Goal: Task Accomplishment & Management: Use online tool/utility

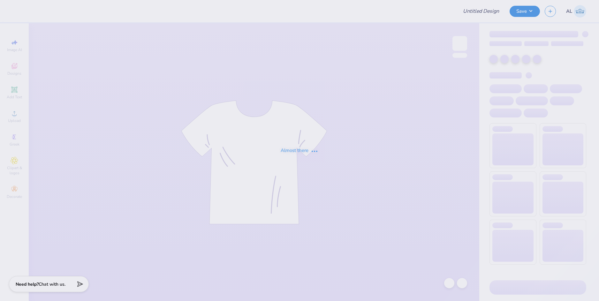
type input "Shirts for American Power Electrical Supplies"
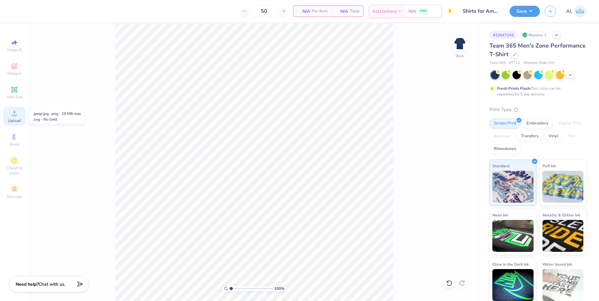
click at [20, 116] on div "Upload" at bounding box center [14, 116] width 22 height 19
click at [16, 117] on icon at bounding box center [15, 114] width 8 height 8
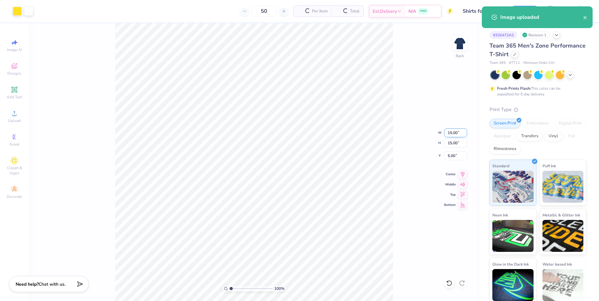
click at [452, 132] on input "15.00" at bounding box center [455, 132] width 23 height 9
click at [455, 155] on input "5.00" at bounding box center [455, 155] width 23 height 9
type input "10.00"
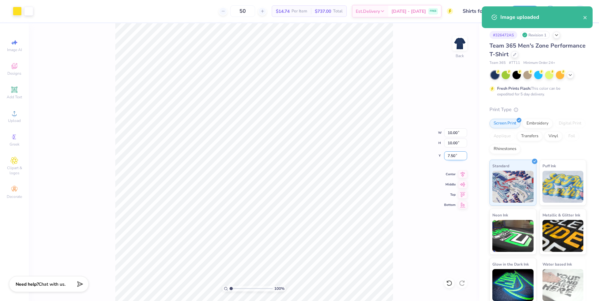
click at [452, 156] on input "7.50" at bounding box center [455, 155] width 23 height 9
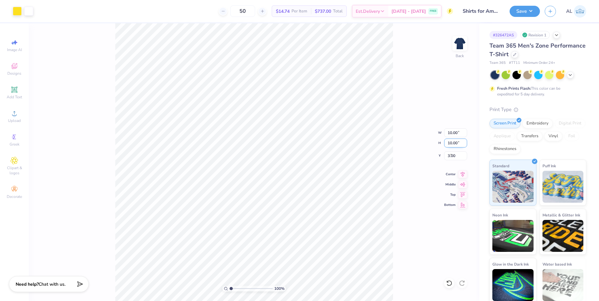
click at [452, 144] on input "10.00" at bounding box center [455, 143] width 23 height 9
click at [452, 156] on input "3.00" at bounding box center [455, 155] width 23 height 9
type input "2.00"
click at [452, 143] on input "10.00" at bounding box center [455, 143] width 23 height 9
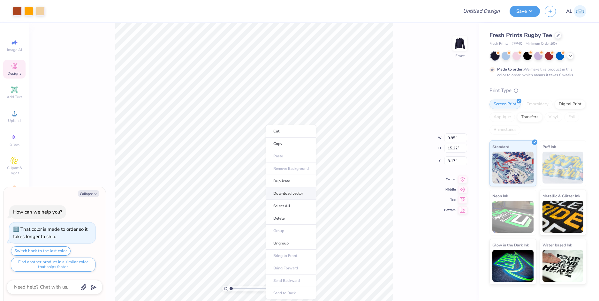
click at [298, 192] on li "Download vector" at bounding box center [291, 193] width 50 height 12
click at [41, 11] on div at bounding box center [40, 10] width 9 height 9
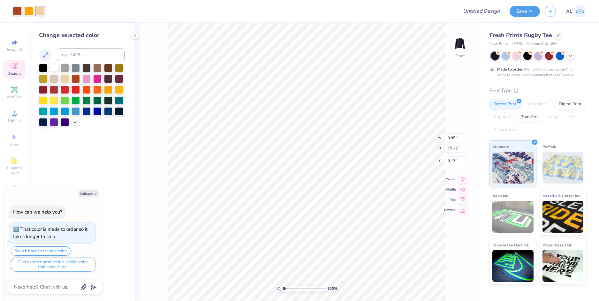
click at [52, 68] on div at bounding box center [54, 67] width 8 height 8
click at [29, 13] on div at bounding box center [28, 10] width 9 height 9
click at [18, 11] on div at bounding box center [17, 10] width 9 height 9
click at [83, 53] on input at bounding box center [91, 55] width 68 height 13
click at [88, 113] on div at bounding box center [86, 111] width 8 height 8
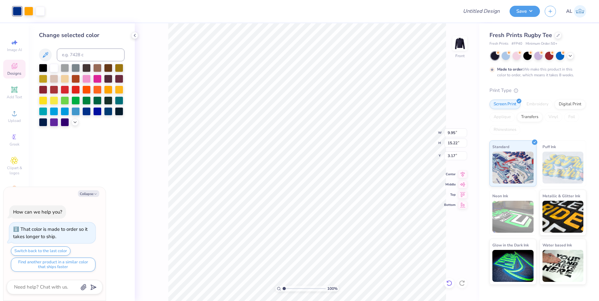
click at [448, 284] on icon at bounding box center [449, 283] width 6 height 6
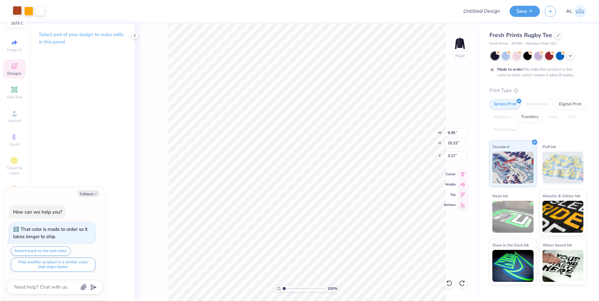
click at [18, 13] on div at bounding box center [17, 10] width 9 height 9
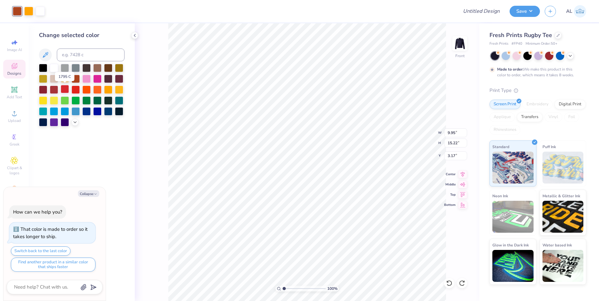
click at [65, 88] on div at bounding box center [65, 89] width 8 height 8
click at [27, 10] on div at bounding box center [28, 10] width 9 height 9
click at [86, 113] on div at bounding box center [86, 111] width 8 height 8
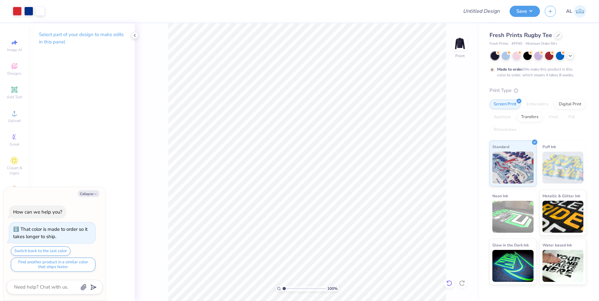
click at [448, 284] on icon at bounding box center [449, 283] width 6 height 6
type textarea "x"
type input "2.08"
click at [289, 289] on input "range" at bounding box center [304, 289] width 43 height 6
click at [450, 284] on icon at bounding box center [449, 283] width 6 height 6
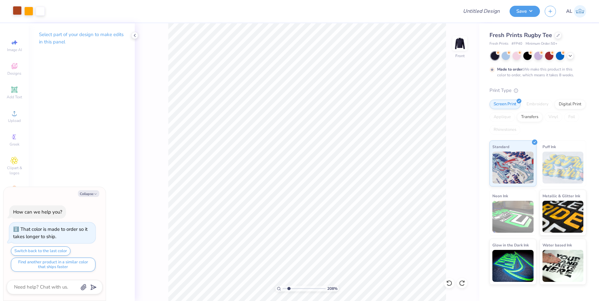
click at [17, 11] on div at bounding box center [17, 10] width 9 height 9
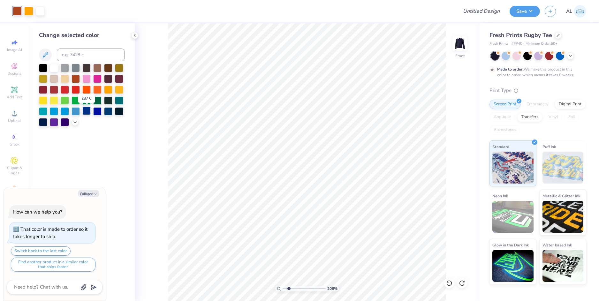
click at [89, 113] on div at bounding box center [86, 111] width 8 height 8
click at [29, 12] on div at bounding box center [28, 10] width 9 height 9
click at [67, 89] on div at bounding box center [65, 89] width 8 height 8
type textarea "x"
drag, startPoint x: 288, startPoint y: 287, endPoint x: 275, endPoint y: 287, distance: 12.5
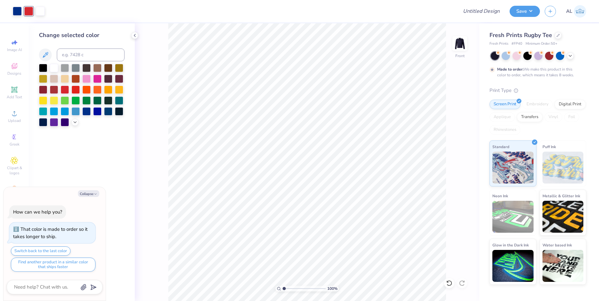
type input "1"
click at [283, 287] on input "range" at bounding box center [304, 289] width 43 height 6
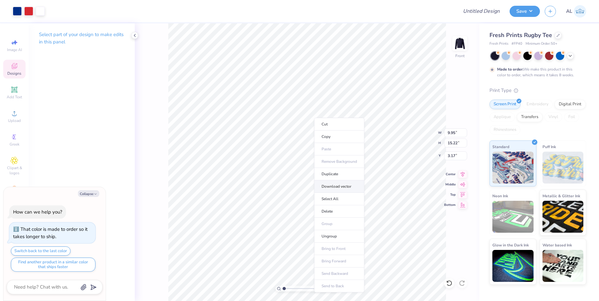
click at [339, 189] on li "Download vector" at bounding box center [339, 186] width 50 height 12
type textarea "x"
type input "1"
drag, startPoint x: 299, startPoint y: 288, endPoint x: 275, endPoint y: 288, distance: 23.6
click at [283, 288] on input "range" at bounding box center [304, 289] width 43 height 6
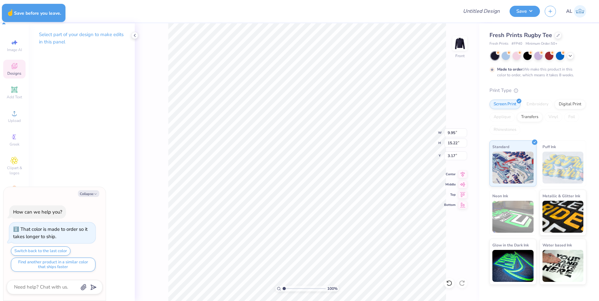
type textarea "x"
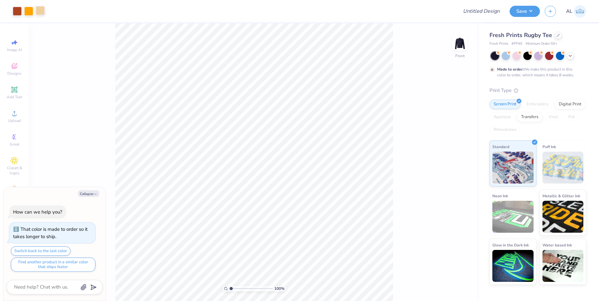
type textarea "x"
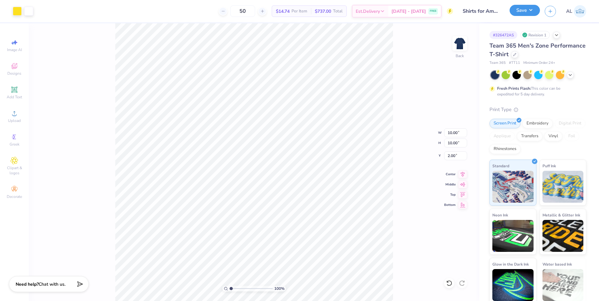
click at [517, 14] on button "Save" at bounding box center [525, 10] width 30 height 11
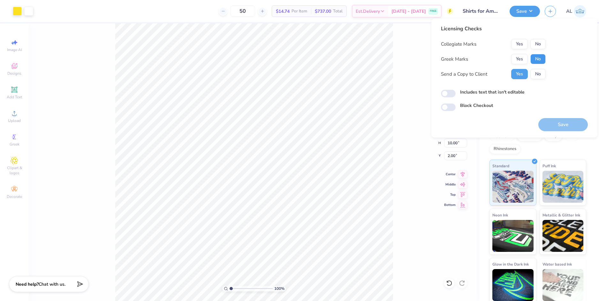
click at [539, 60] on button "No" at bounding box center [538, 59] width 15 height 10
click at [539, 46] on button "No" at bounding box center [538, 44] width 15 height 10
click at [557, 121] on button "Save" at bounding box center [564, 124] width 50 height 13
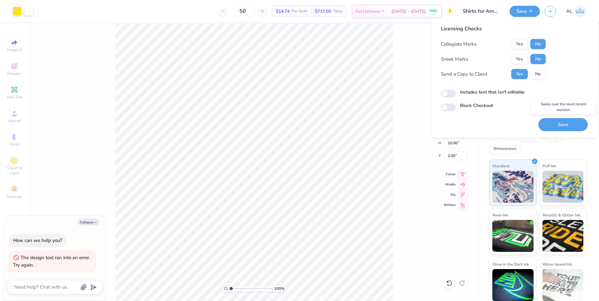
type textarea "x"
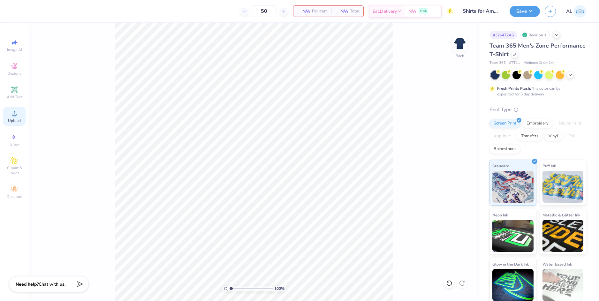
click at [19, 118] on div "Upload" at bounding box center [14, 116] width 22 height 19
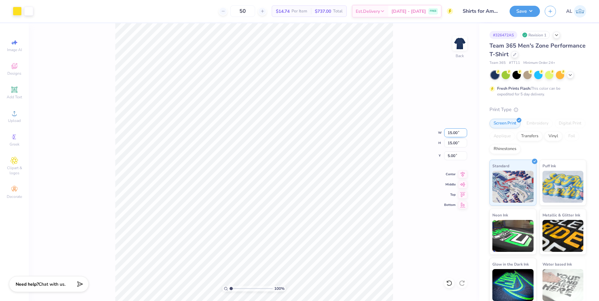
click at [453, 132] on input "15.00" at bounding box center [455, 132] width 23 height 9
click at [454, 158] on input "5.00" at bounding box center [455, 155] width 23 height 9
type input "10.00"
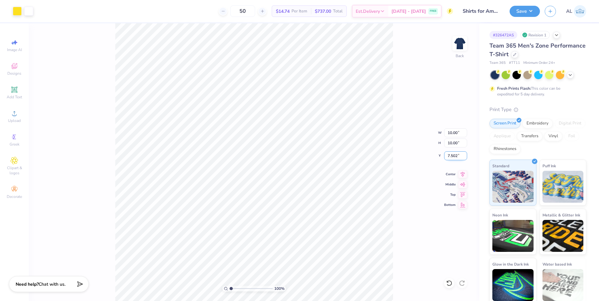
click at [452, 156] on input "7.502" at bounding box center [455, 155] width 23 height 9
click at [453, 145] on input "10.00" at bounding box center [455, 143] width 23 height 9
type input "2.00"
click at [462, 174] on icon at bounding box center [462, 174] width 9 height 8
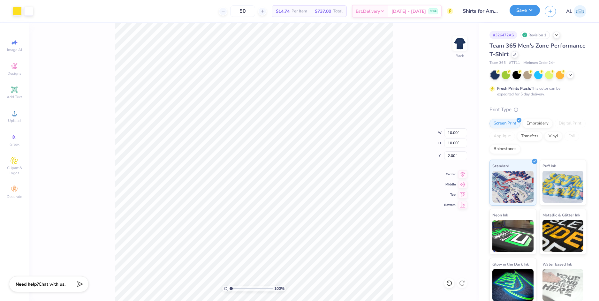
click at [512, 12] on button "Save" at bounding box center [525, 10] width 30 height 11
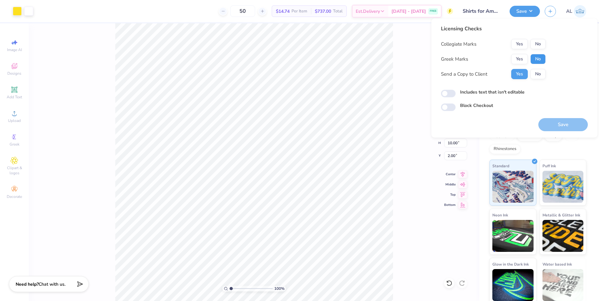
click at [540, 57] on button "No" at bounding box center [538, 59] width 15 height 10
click at [540, 46] on button "No" at bounding box center [538, 44] width 15 height 10
click at [567, 125] on button "Save" at bounding box center [564, 124] width 50 height 13
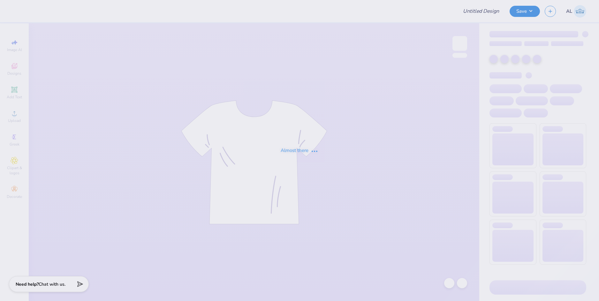
type input "SK Family Weekend"
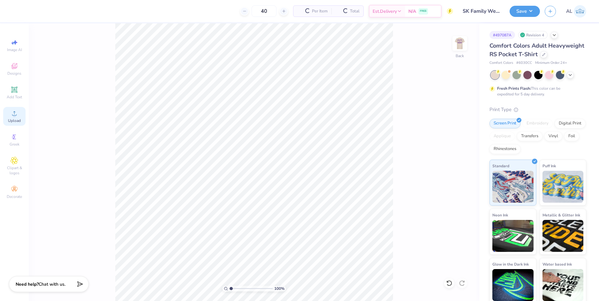
click at [19, 114] on div "Upload" at bounding box center [14, 116] width 22 height 19
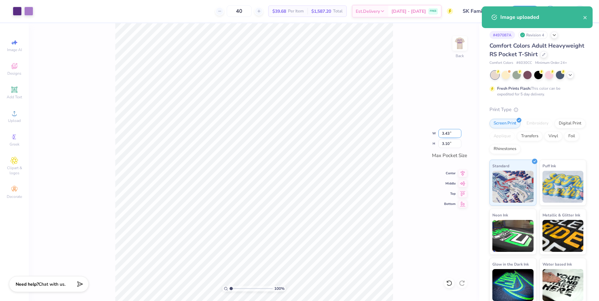
click at [445, 134] on input "3.43" at bounding box center [450, 133] width 23 height 9
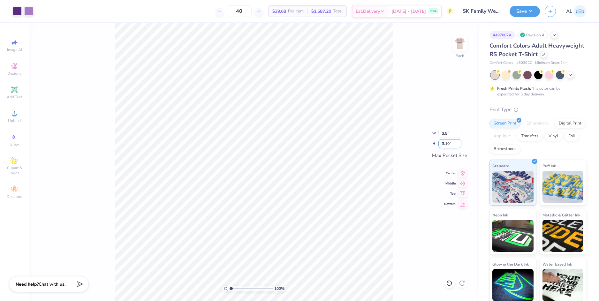
click at [446, 144] on input "3.10" at bounding box center [450, 143] width 23 height 9
type input "3.50"
type input "3.16"
type input "1"
drag, startPoint x: 236, startPoint y: 288, endPoint x: 230, endPoint y: 287, distance: 6.0
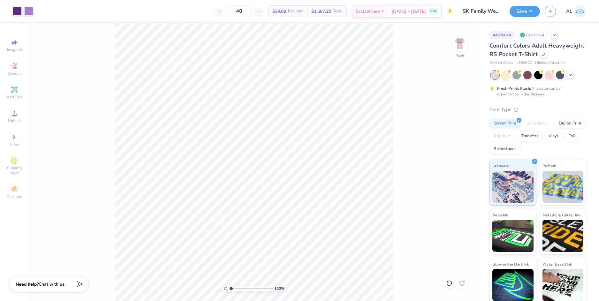
click at [230, 287] on input "range" at bounding box center [251, 289] width 43 height 6
click at [458, 43] on img at bounding box center [460, 44] width 26 height 26
click at [450, 162] on input "4.02" at bounding box center [455, 161] width 23 height 9
click at [454, 147] on input "10.62" at bounding box center [455, 148] width 23 height 9
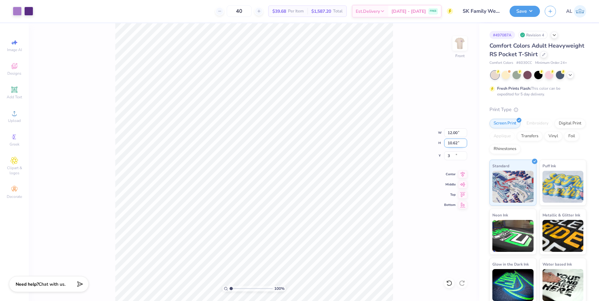
type input "3.00"
click at [461, 43] on img at bounding box center [460, 44] width 26 height 26
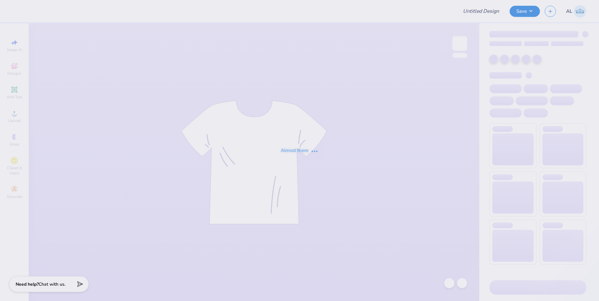
type input "[PERSON_NAME] : [US_STATE] Tech"
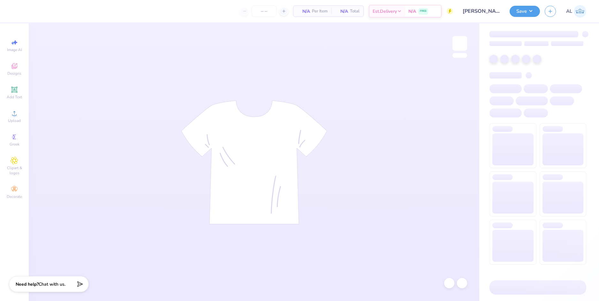
type input "24"
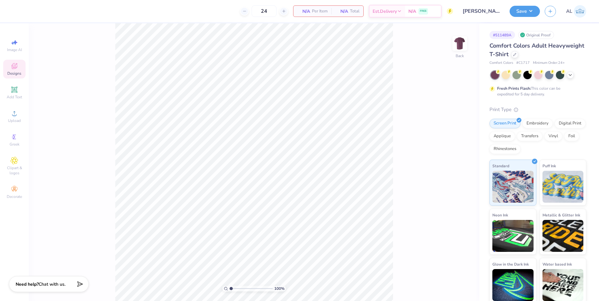
click at [11, 66] on icon at bounding box center [15, 66] width 8 height 8
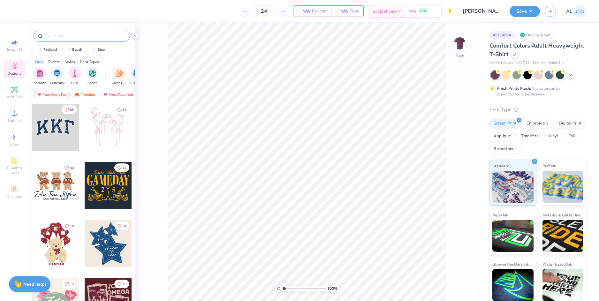
click at [77, 37] on input "text" at bounding box center [85, 36] width 82 height 6
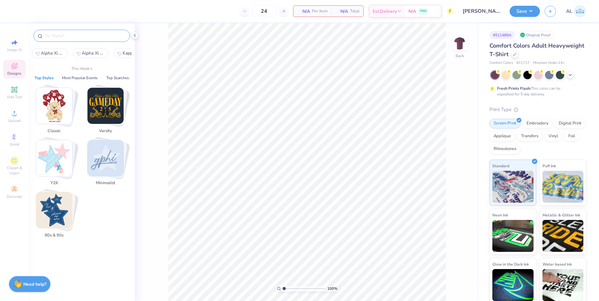
paste input "Chi Omega Family and Stadium on Polaroid Photo in Beige Parent's Weekend Sweater"
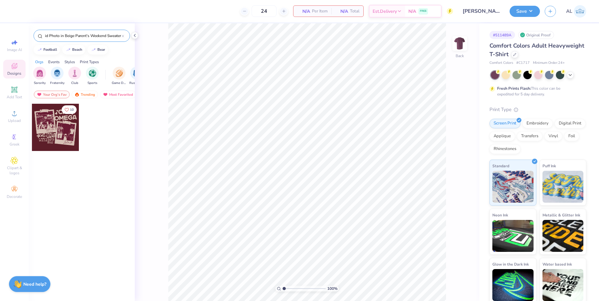
type input "Chi Omega Family and Stadium on Polaroid Photo in Beige Parent's Weekend Sweater"
click at [64, 126] on div at bounding box center [55, 127] width 47 height 47
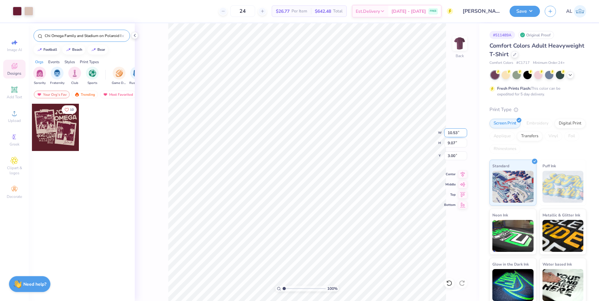
click at [457, 135] on input "10.53" at bounding box center [455, 132] width 23 height 9
click at [455, 134] on input "10.53" at bounding box center [455, 132] width 23 height 9
click at [455, 134] on input "10" at bounding box center [455, 132] width 23 height 9
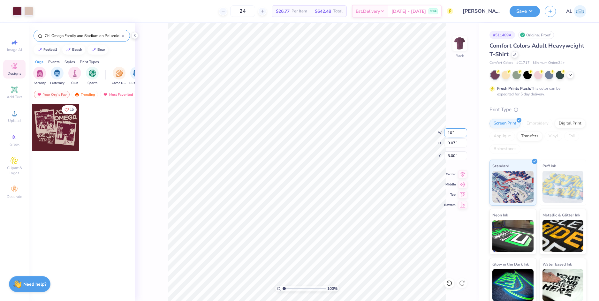
click at [455, 134] on input "10" at bounding box center [455, 132] width 23 height 9
click at [452, 133] on input "10" at bounding box center [455, 132] width 23 height 9
click at [454, 154] on input "3.00" at bounding box center [455, 155] width 23 height 9
type input "10.00"
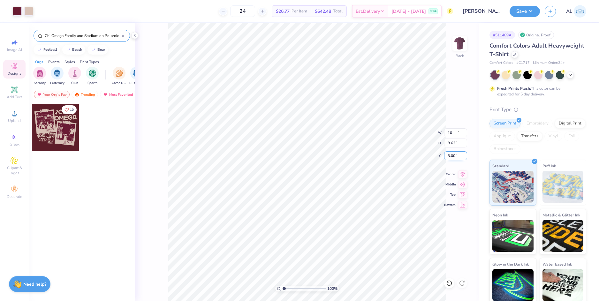
type input "8.62"
click at [454, 156] on input "3.23" at bounding box center [455, 155] width 23 height 9
click at [451, 141] on input "8.62" at bounding box center [455, 143] width 23 height 9
type input "3.00"
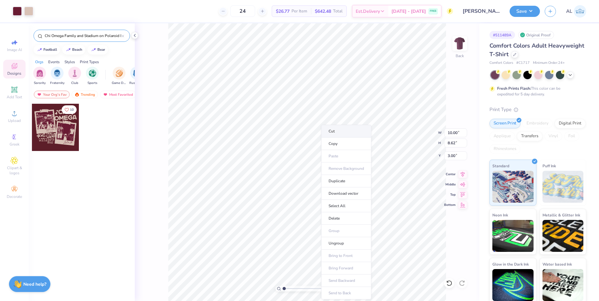
click at [335, 133] on li "Cut" at bounding box center [346, 131] width 50 height 13
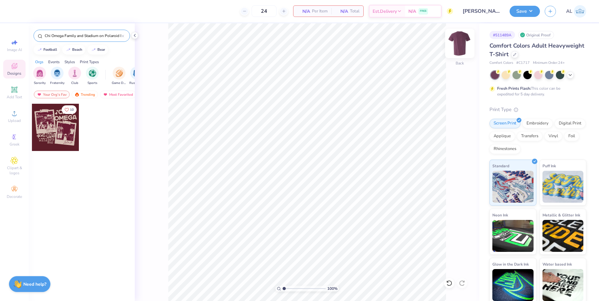
click at [457, 44] on img at bounding box center [460, 44] width 26 height 26
click at [312, 149] on li "Paste" at bounding box center [322, 149] width 50 height 12
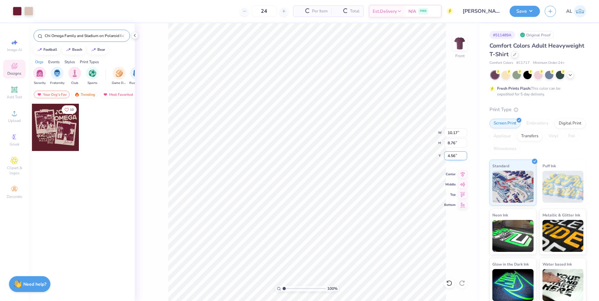
click at [453, 157] on input "4.56" at bounding box center [455, 155] width 23 height 9
click at [455, 145] on input "8.76" at bounding box center [455, 143] width 23 height 9
type input "3.00"
click at [453, 131] on input "10.17" at bounding box center [455, 132] width 23 height 9
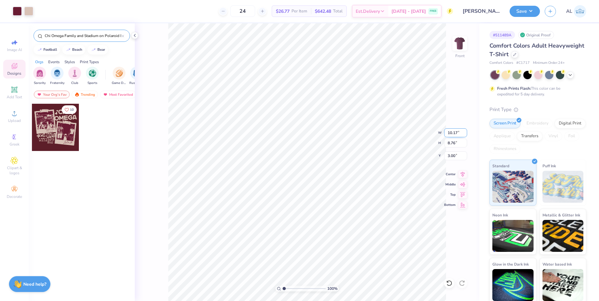
click at [453, 131] on input "10.17" at bounding box center [455, 132] width 23 height 9
click at [453, 144] on input "8.76" at bounding box center [455, 143] width 23 height 9
type input "10.00"
type input "8.62"
type input "3.07"
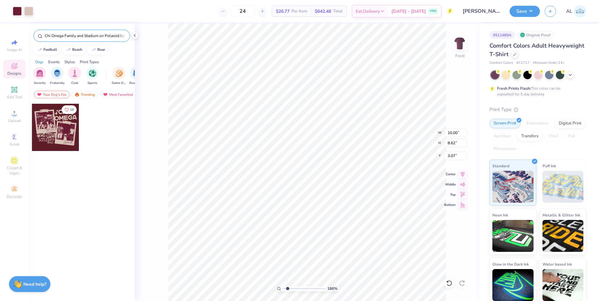
type input "1.86"
click at [288, 287] on input "range" at bounding box center [304, 289] width 43 height 6
type input "2.44"
type input "1.08"
type input "3.17"
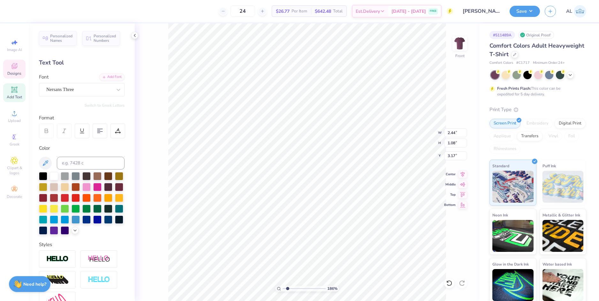
scroll to position [5, 1]
type textarea "Alpha"
type input "1.57"
type input "1.06"
type input "1.11"
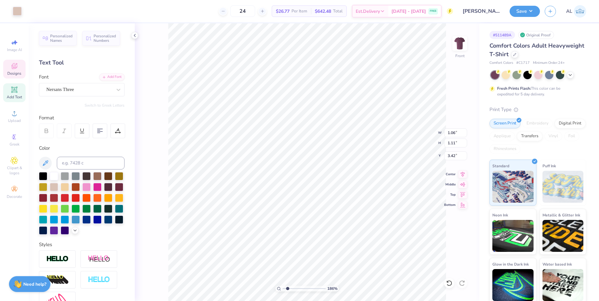
type input "3.49"
type input "5.17"
type input "1.05"
type input "3.29"
type input "1.06"
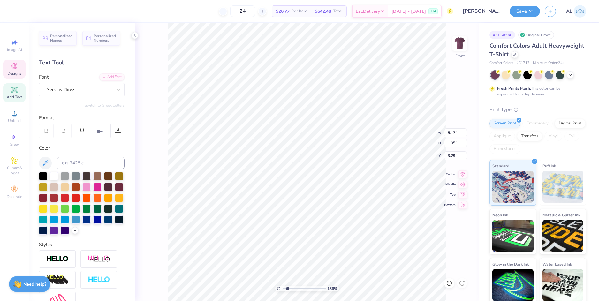
type input "1.11"
type input "3.34"
type input "5.28"
type input "1.32"
type input "4.45"
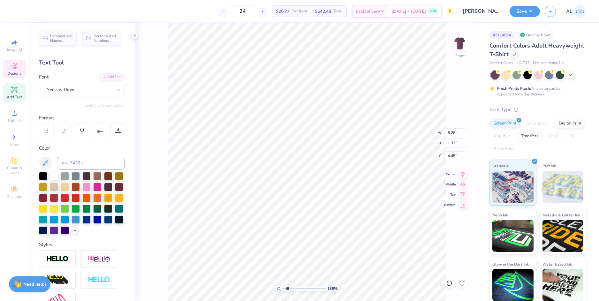
scroll to position [5, 2]
type textarea "Delta Pi"
type input "1.06"
type input "1.11"
type input "3.34"
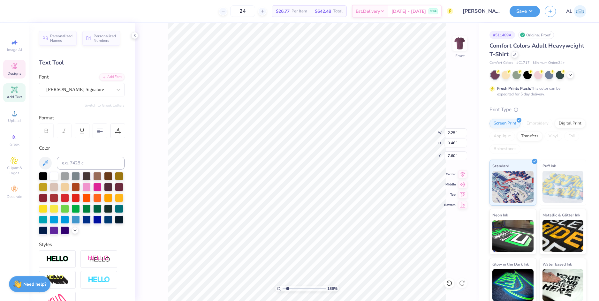
scroll to position [5, 1]
type textarea "A"
paste textarea "Virginia"
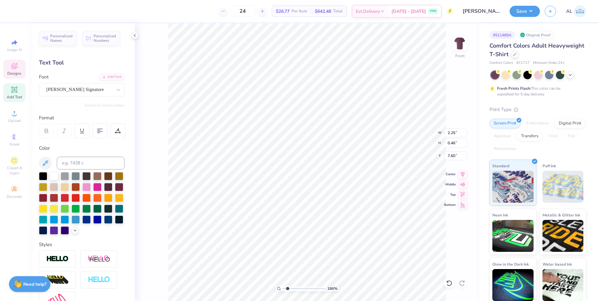
type textarea "at Virginia"
type input "1.62"
type input "0.54"
type input "7.85"
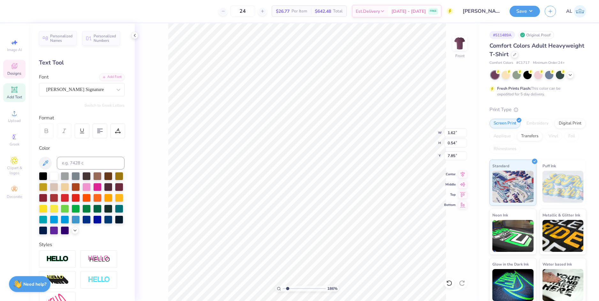
scroll to position [5, 1]
type textarea "Tech"
click at [165, 87] on div "186 % Front W 1.62 1.62 " H 0.54 0.54 " Y 7.85 7.85 " Center Middle Top Bottom" at bounding box center [307, 162] width 345 height 278
type input "7.92"
drag, startPoint x: 288, startPoint y: 286, endPoint x: 275, endPoint y: 281, distance: 13.6
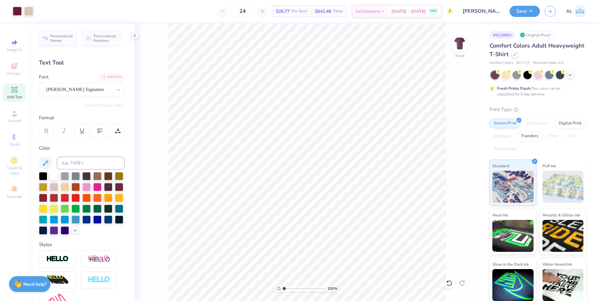
type input "1"
click at [283, 286] on input "range" at bounding box center [304, 289] width 43 height 6
click at [347, 205] on li "Group" at bounding box center [350, 209] width 50 height 12
click at [355, 177] on li "Download vector" at bounding box center [344, 177] width 50 height 12
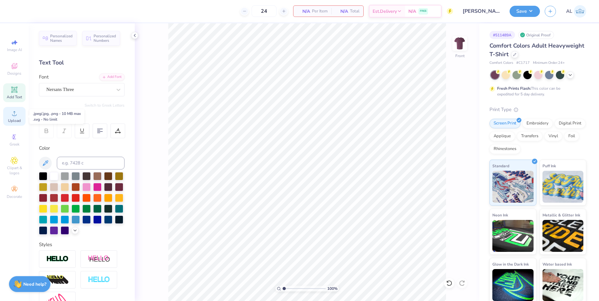
click at [18, 118] on div "Upload" at bounding box center [14, 116] width 22 height 19
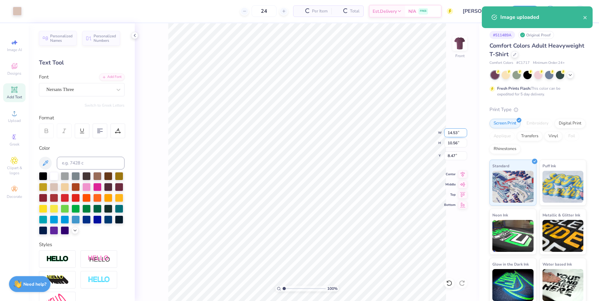
click at [453, 132] on input "14.53" at bounding box center [455, 132] width 23 height 9
click at [450, 156] on input "8.47" at bounding box center [455, 155] width 23 height 9
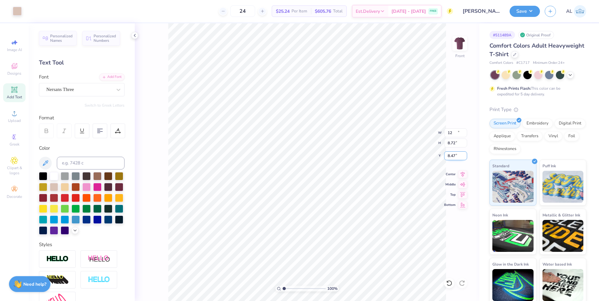
type input "12.00"
type input "8.72"
click at [452, 156] on input "9.39" at bounding box center [455, 155] width 23 height 9
click at [452, 142] on input "8.72" at bounding box center [455, 143] width 23 height 9
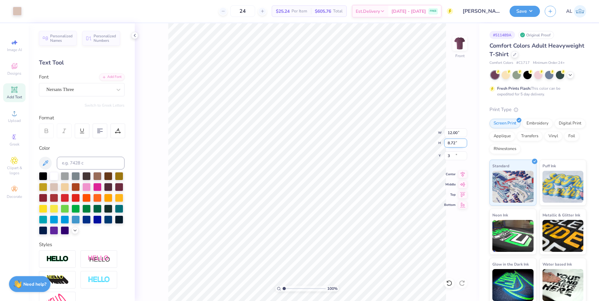
type input "3.00"
click at [454, 133] on input "12.00" at bounding box center [455, 132] width 23 height 9
click at [450, 157] on input "3.00" at bounding box center [455, 155] width 23 height 9
type input "12.50"
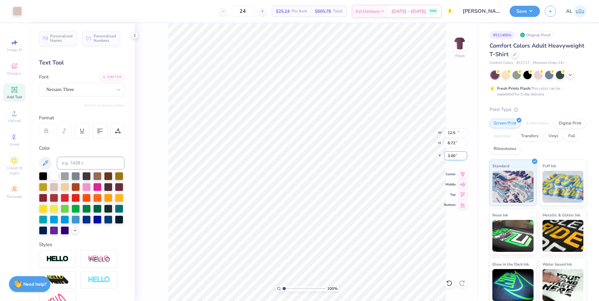
type input "9.08"
click at [450, 156] on input "2.82" at bounding box center [455, 155] width 23 height 9
click at [449, 142] on input "9.08" at bounding box center [455, 143] width 23 height 9
type input "3.00"
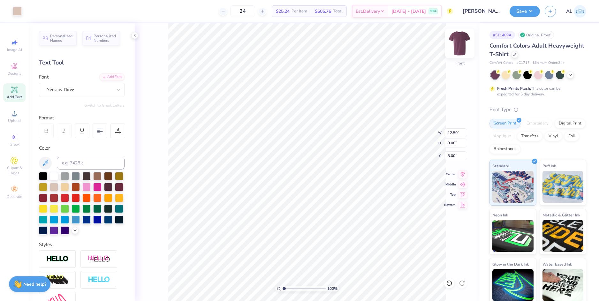
click at [462, 45] on img at bounding box center [460, 44] width 26 height 26
click at [12, 112] on icon at bounding box center [15, 114] width 8 height 8
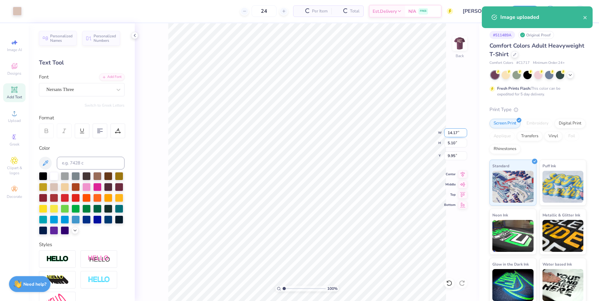
click at [455, 133] on input "14.17" at bounding box center [455, 132] width 23 height 9
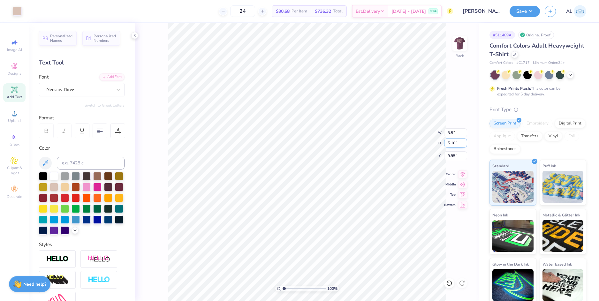
click at [453, 144] on input "5.10" at bounding box center [455, 143] width 23 height 9
type input "3.50"
type input "1.26"
click at [452, 157] on input "11.87" at bounding box center [455, 155] width 23 height 9
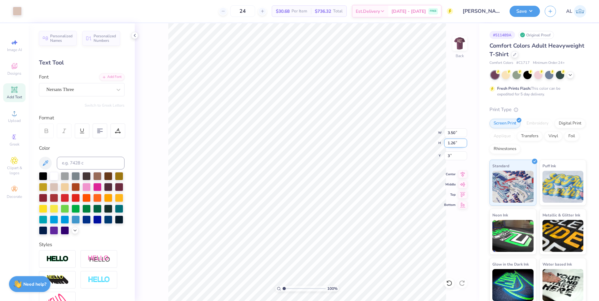
click at [452, 143] on input "1.26" at bounding box center [455, 143] width 23 height 9
type input "3.00"
click at [458, 46] on img at bounding box center [460, 44] width 26 height 26
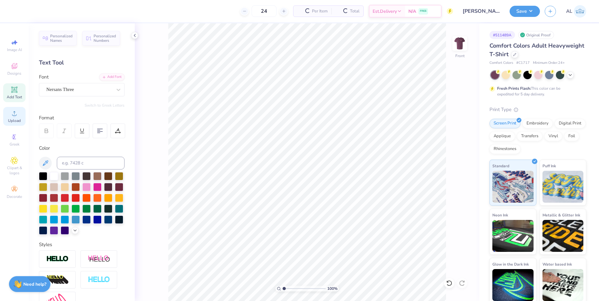
click at [17, 118] on span "Upload" at bounding box center [14, 120] width 13 height 5
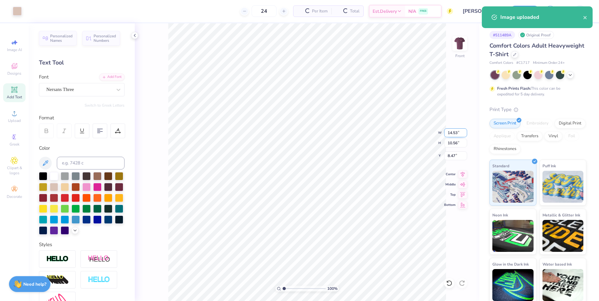
click at [452, 134] on input "14.53" at bounding box center [455, 132] width 23 height 9
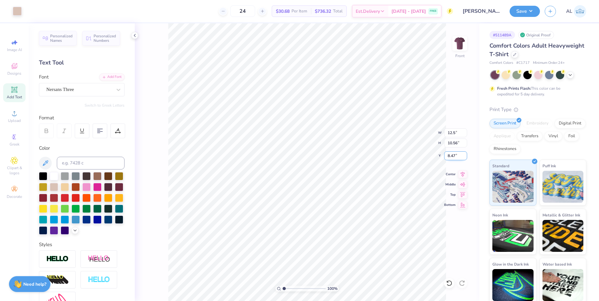
click at [451, 153] on input "8.47" at bounding box center [455, 155] width 23 height 9
click at [451, 155] on input "8.47" at bounding box center [455, 155] width 23 height 9
type input "12.50"
type input "9.08"
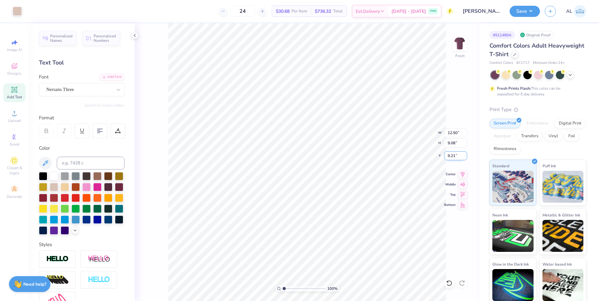
click at [451, 157] on input "9.21" at bounding box center [455, 155] width 23 height 9
click at [450, 144] on input "9.08" at bounding box center [455, 143] width 23 height 9
type input "3.00"
click at [462, 174] on icon at bounding box center [463, 173] width 4 height 5
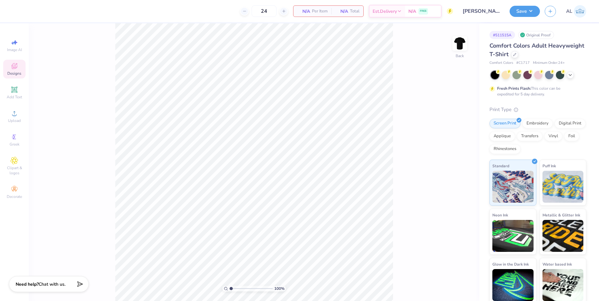
click at [17, 71] on span "Designs" at bounding box center [14, 73] width 14 height 5
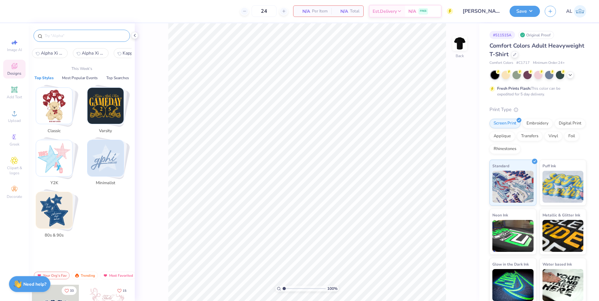
click at [73, 37] on input "text" at bounding box center [85, 36] width 82 height 6
paste input "Sigma Chi Football Player Drawing in Red Parent's Weekend Shirt"
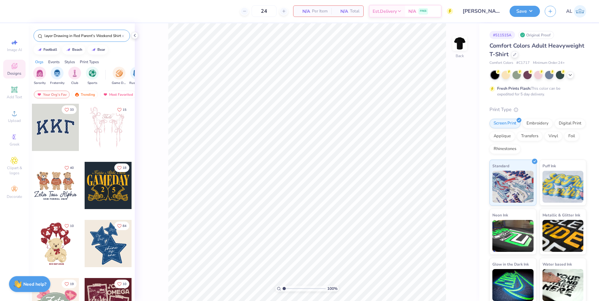
type input "Sigma Chi Football Player Drawing in Red Parent's Weekend Shirt"
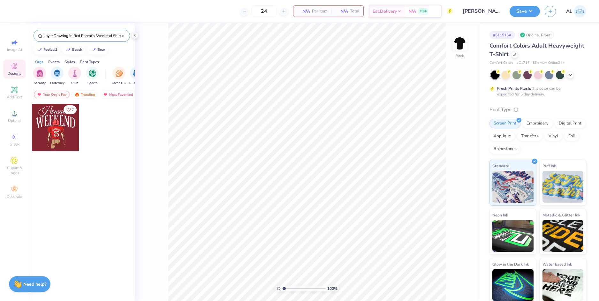
scroll to position [0, 0]
click at [55, 122] on div at bounding box center [55, 127] width 47 height 47
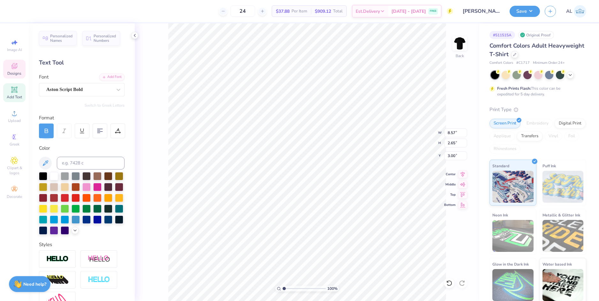
scroll to position [5, 1]
type textarea "Dads"
type input "2.76"
click at [462, 173] on icon at bounding box center [462, 174] width 9 height 8
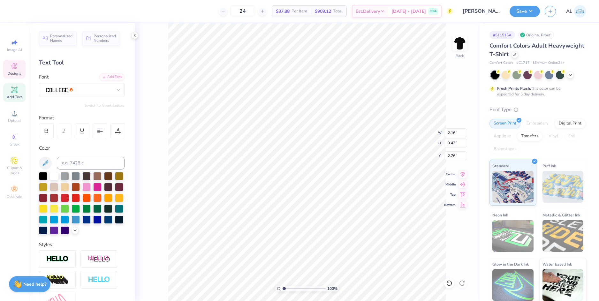
type input "2.16"
type input "0.43"
type input "9.22"
type textarea "THETA"
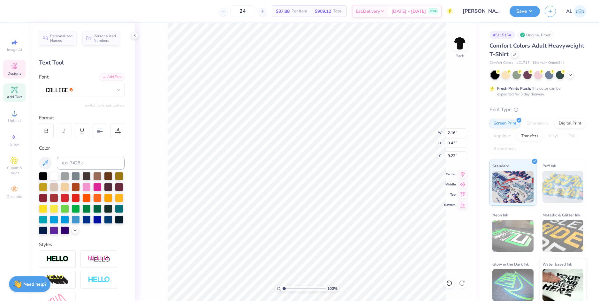
scroll to position [5, 1]
type input "1.35"
type input "1.24"
type input "10.07"
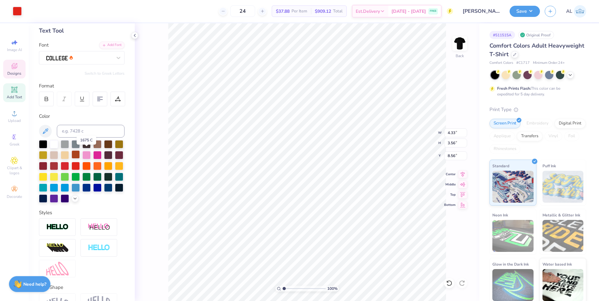
scroll to position [64, 0]
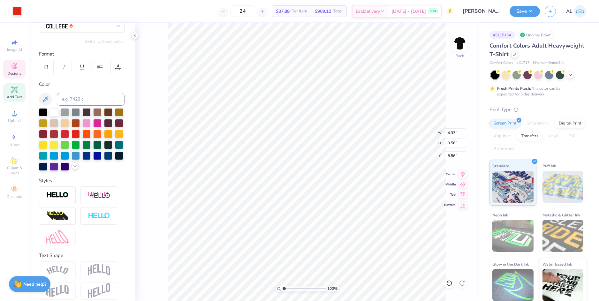
click at [73, 169] on icon at bounding box center [75, 166] width 5 height 5
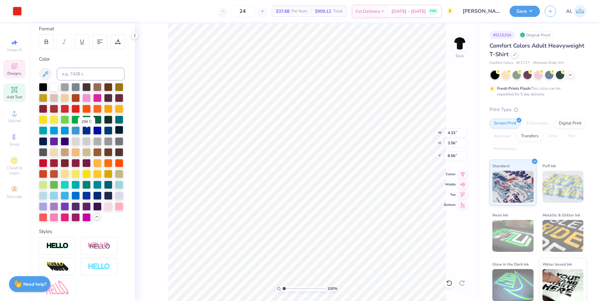
scroll to position [96, 0]
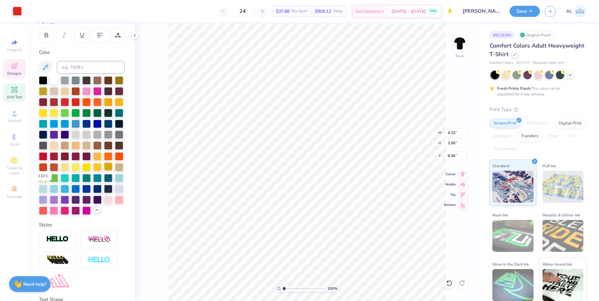
click at [104, 171] on div at bounding box center [108, 167] width 8 height 8
click at [448, 284] on icon at bounding box center [449, 283] width 6 height 6
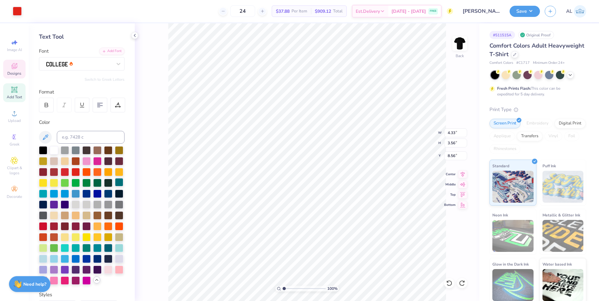
scroll to position [0, 0]
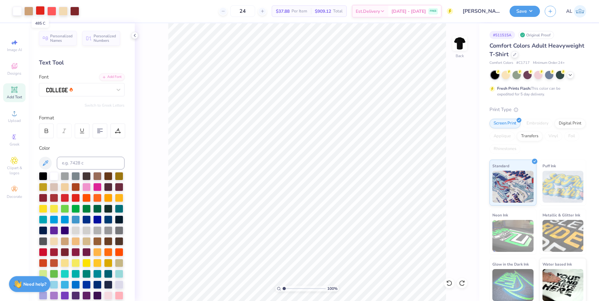
click at [41, 11] on div at bounding box center [40, 10] width 9 height 9
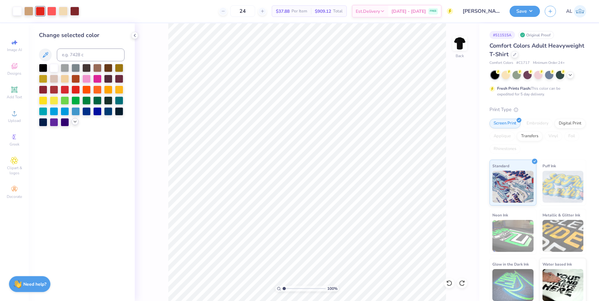
click at [76, 121] on polyline at bounding box center [75, 121] width 3 height 1
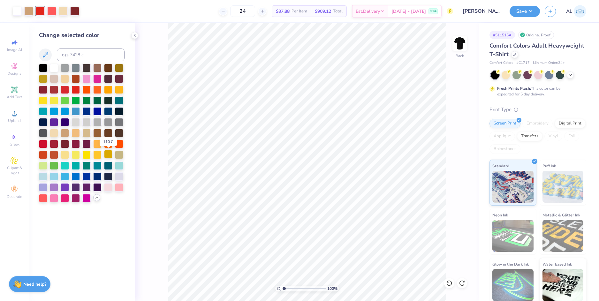
click at [109, 155] on div at bounding box center [108, 154] width 8 height 8
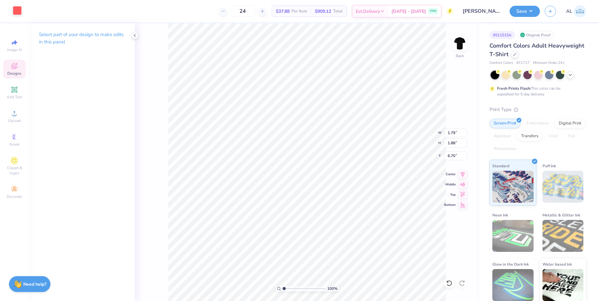
click at [18, 12] on div at bounding box center [17, 10] width 9 height 9
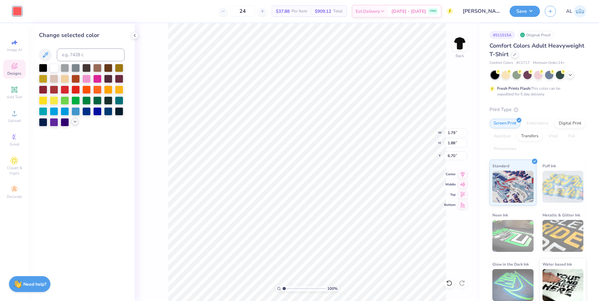
click at [75, 119] on icon at bounding box center [75, 121] width 5 height 5
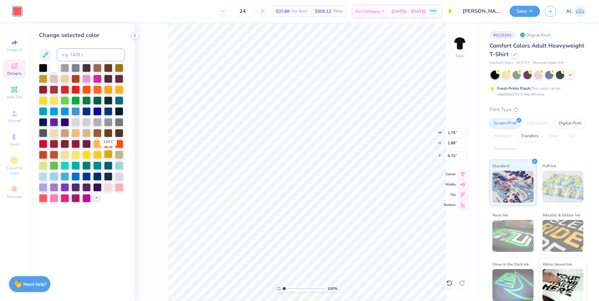
click at [107, 154] on div at bounding box center [108, 154] width 8 height 8
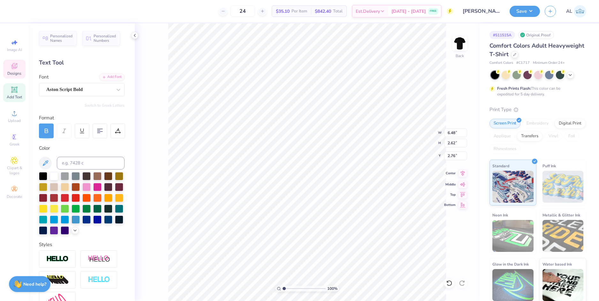
click at [464, 177] on icon at bounding box center [462, 174] width 9 height 8
click at [339, 229] on li "Group" at bounding box center [339, 231] width 50 height 12
click at [456, 134] on input "10.82" at bounding box center [455, 132] width 23 height 9
click at [454, 155] on input "2.76" at bounding box center [455, 155] width 23 height 9
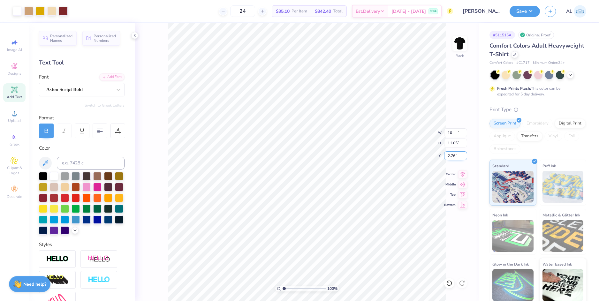
type input "10.00"
type input "11.05"
click at [454, 155] on input "3.21" at bounding box center [455, 155] width 23 height 9
click at [453, 143] on input "11.05" at bounding box center [455, 143] width 23 height 9
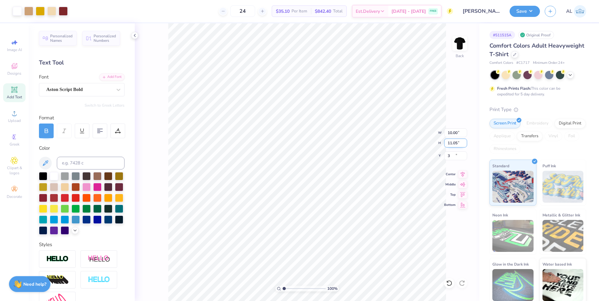
type input "3.00"
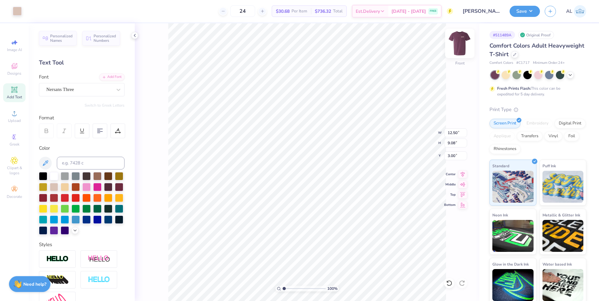
click at [458, 43] on img at bounding box center [460, 44] width 26 height 26
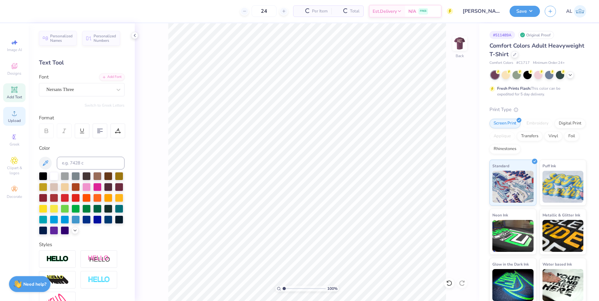
click at [10, 120] on span "Upload" at bounding box center [14, 120] width 13 height 5
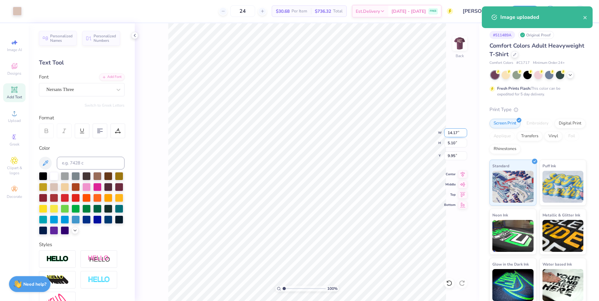
click at [454, 132] on input "14.17" at bounding box center [455, 132] width 23 height 9
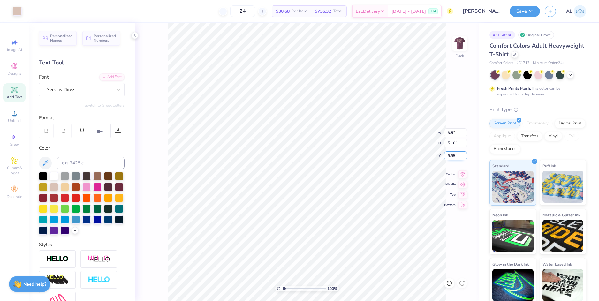
click at [450, 157] on input "9.95" at bounding box center [455, 155] width 23 height 9
type input "3.50"
type input "1.26"
click at [451, 156] on input "11.87" at bounding box center [455, 155] width 23 height 9
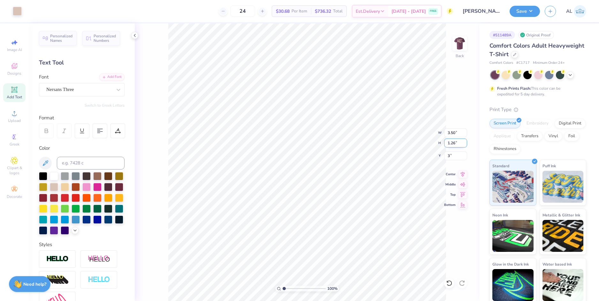
click at [454, 143] on input "1.26" at bounding box center [455, 143] width 23 height 9
type input "3.00"
click at [533, 12] on button "Save" at bounding box center [525, 10] width 30 height 11
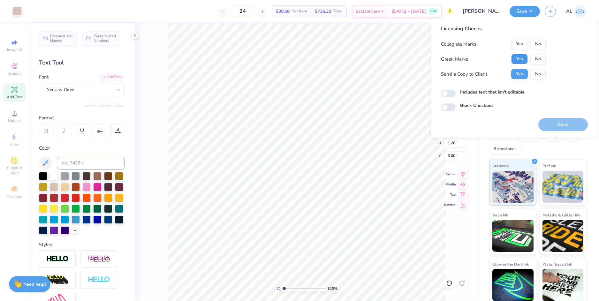
click at [516, 60] on button "Yes" at bounding box center [519, 59] width 17 height 10
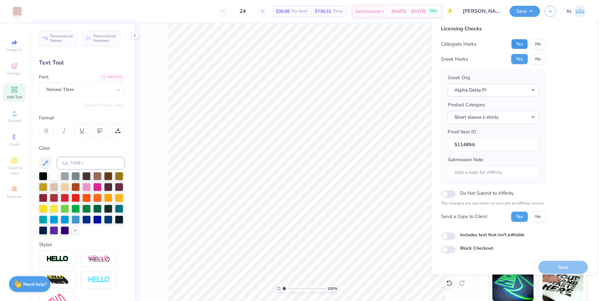
click at [518, 43] on button "Yes" at bounding box center [519, 44] width 17 height 10
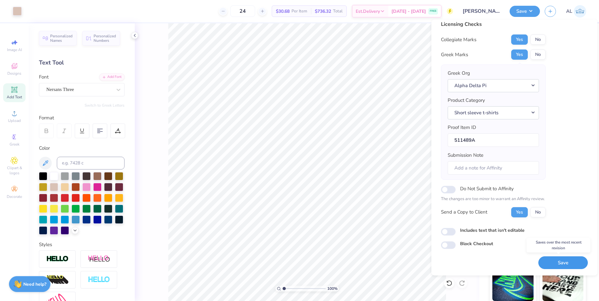
click at [554, 265] on button "Save" at bounding box center [564, 262] width 50 height 13
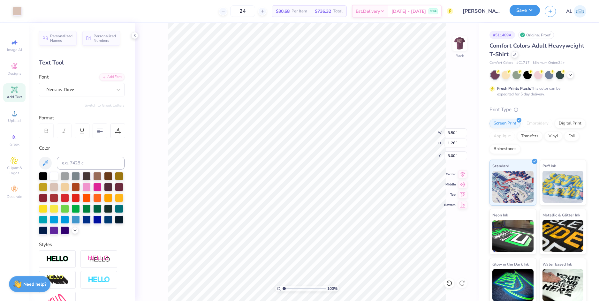
click at [531, 10] on button "Save" at bounding box center [525, 10] width 30 height 11
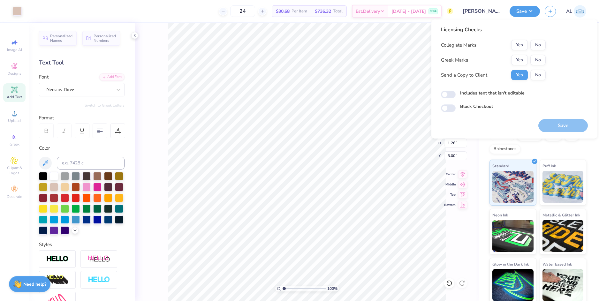
click at [518, 65] on div "Collegiate Marks Yes No Greek Marks Yes No Send a Copy to Client Yes No" at bounding box center [493, 60] width 105 height 40
click at [518, 61] on button "Yes" at bounding box center [519, 60] width 17 height 10
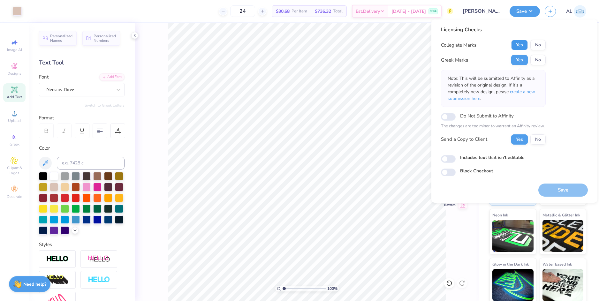
click at [518, 46] on button "Yes" at bounding box center [519, 45] width 17 height 10
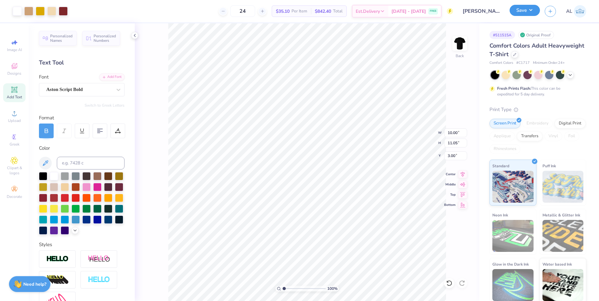
click at [523, 9] on button "Save" at bounding box center [525, 10] width 30 height 11
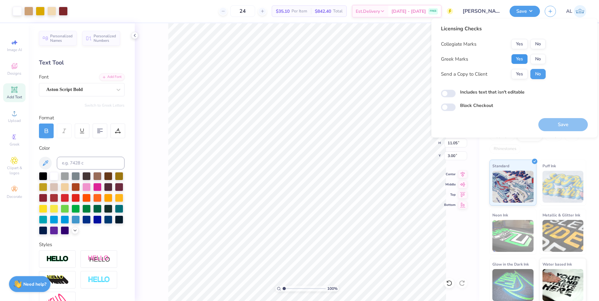
click at [517, 60] on button "Yes" at bounding box center [519, 59] width 17 height 10
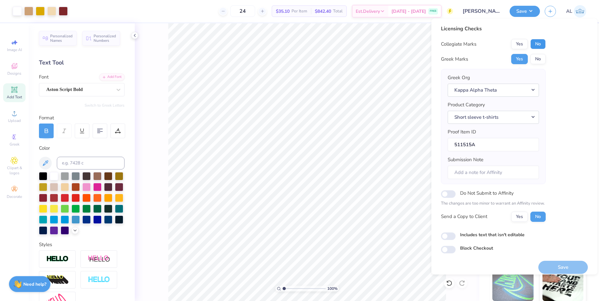
click at [540, 42] on button "No" at bounding box center [538, 44] width 15 height 10
click at [518, 218] on button "Yes" at bounding box center [519, 217] width 17 height 10
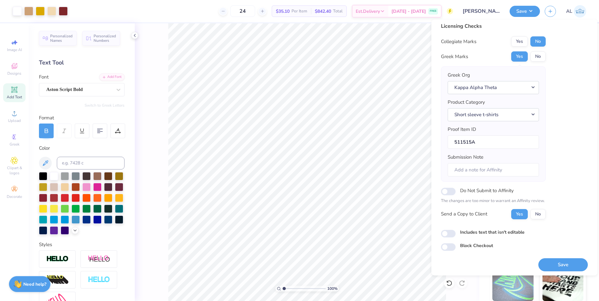
scroll to position [5, 0]
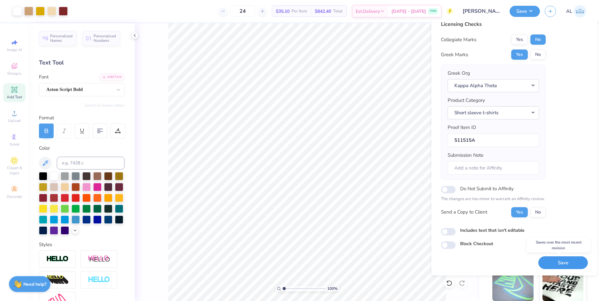
click at [549, 264] on button "Save" at bounding box center [564, 262] width 50 height 13
